Goal: Task Accomplishment & Management: Use online tool/utility

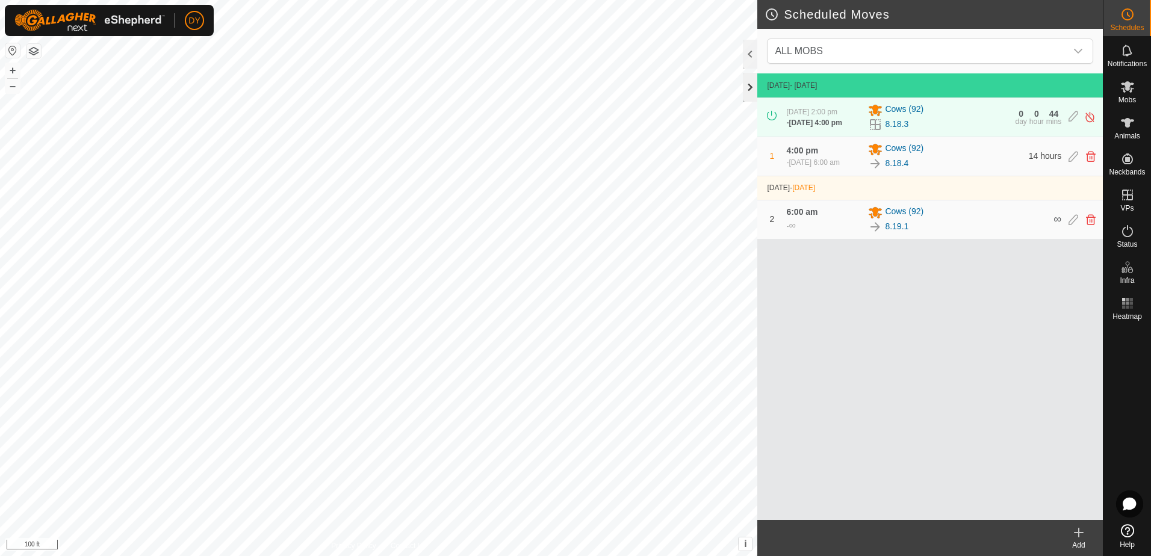
click at [750, 90] on div at bounding box center [750, 87] width 14 height 29
